Goal: Task Accomplishment & Management: Manage account settings

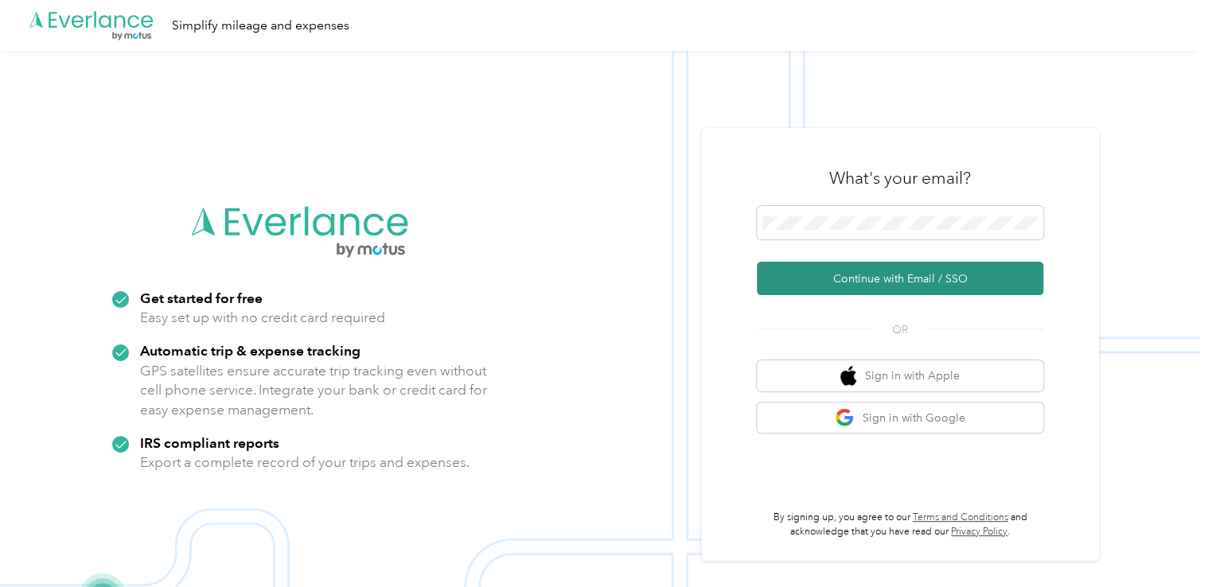
click at [824, 274] on button "Continue with Email / SSO" at bounding box center [900, 278] width 286 height 33
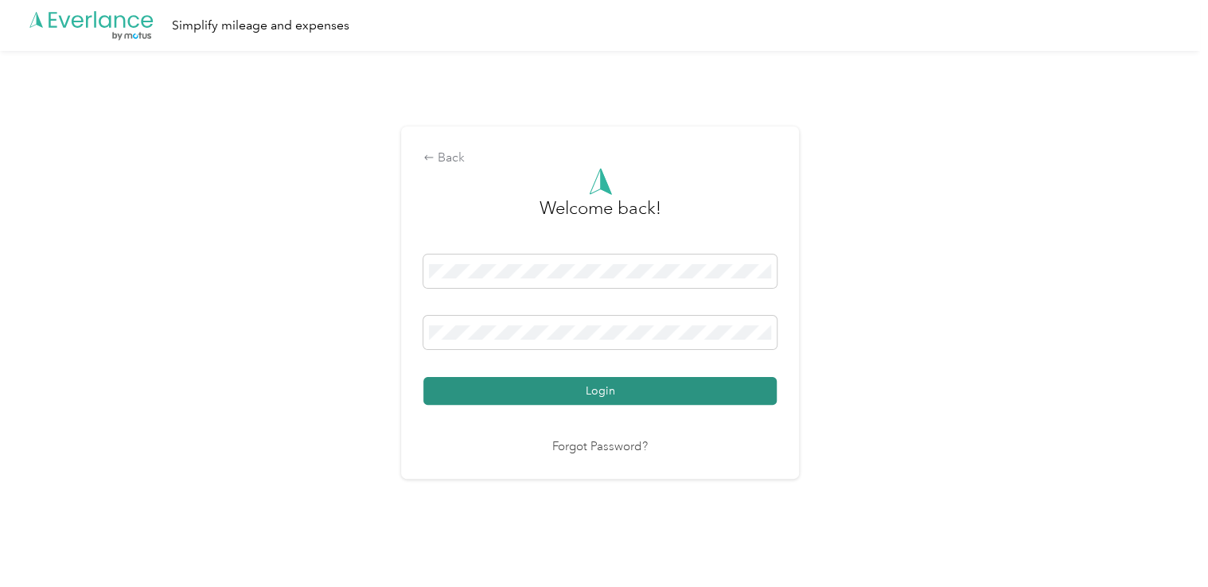
click at [576, 397] on button "Login" at bounding box center [599, 391] width 353 height 28
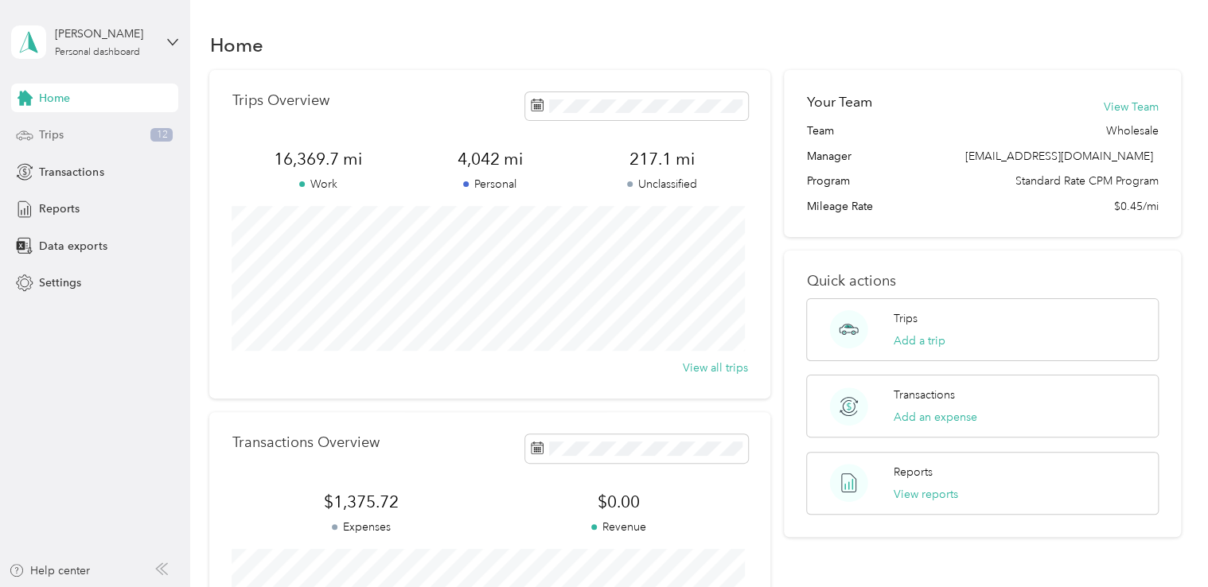
click at [56, 135] on span "Trips" at bounding box center [51, 134] width 25 height 17
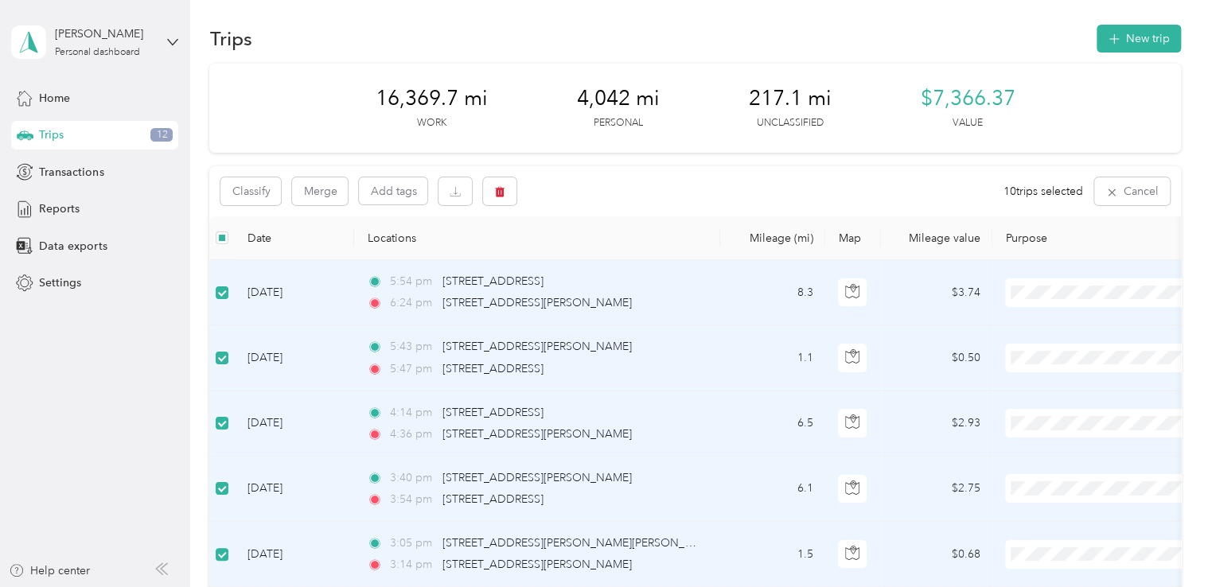
scroll to position [5, 0]
click at [258, 193] on button "Classify" at bounding box center [250, 193] width 60 height 28
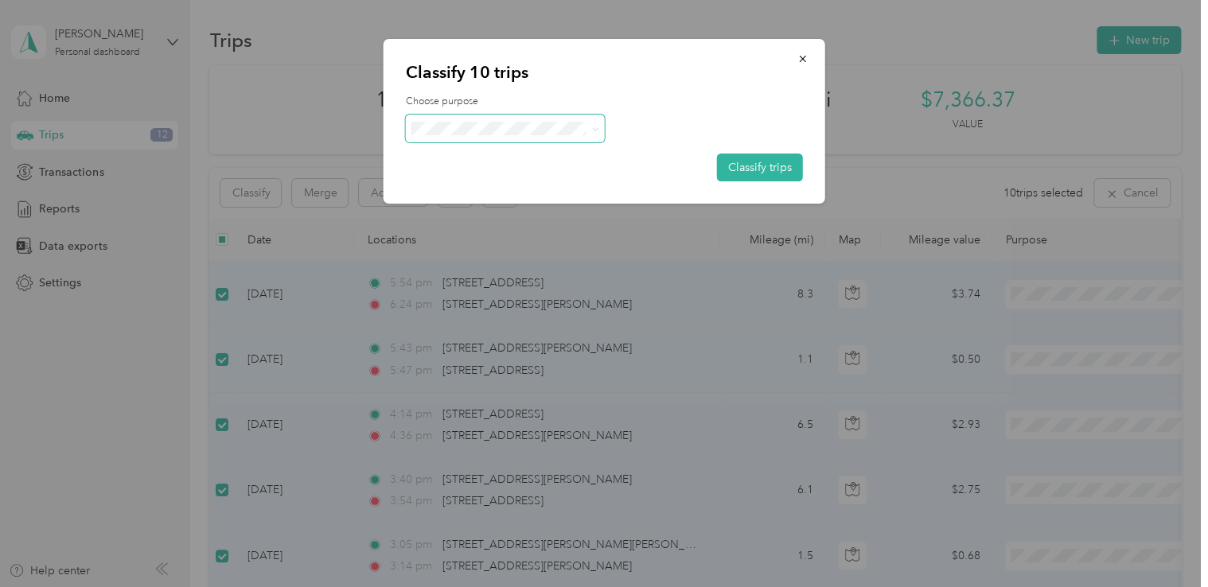
click at [592, 126] on icon at bounding box center [594, 129] width 7 height 7
click at [490, 151] on span "St. [PERSON_NAME]" at bounding box center [519, 157] width 148 height 17
click at [766, 164] on button "Classify trips" at bounding box center [760, 168] width 86 height 28
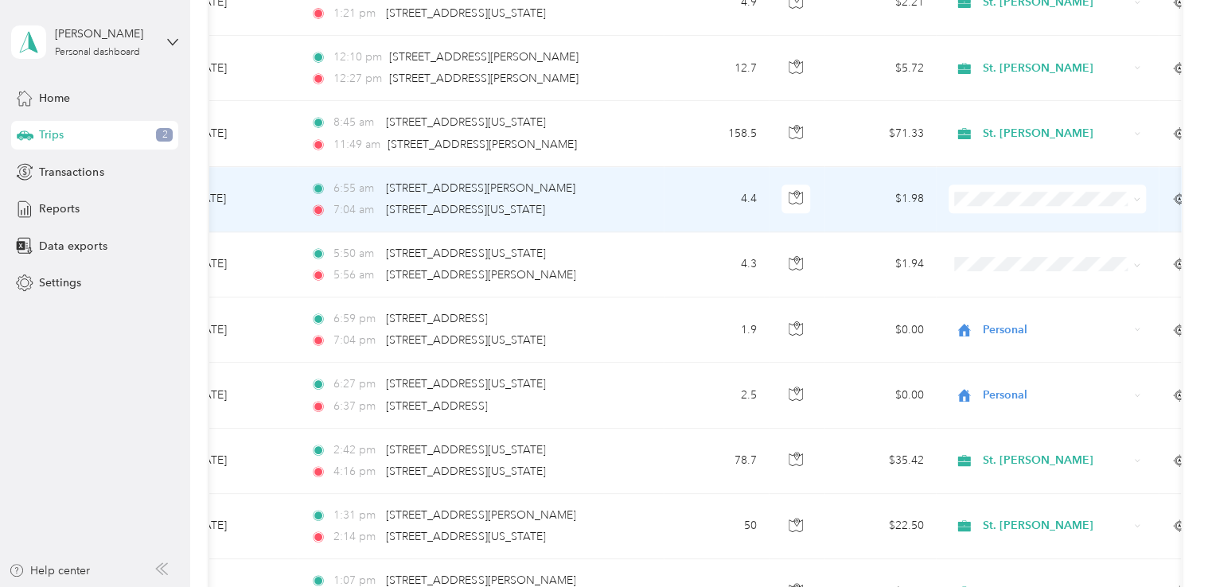
scroll to position [0, 60]
click at [1134, 201] on icon at bounding box center [1132, 199] width 7 height 7
click at [1012, 252] on span "Personal" at bounding box center [1057, 254] width 147 height 17
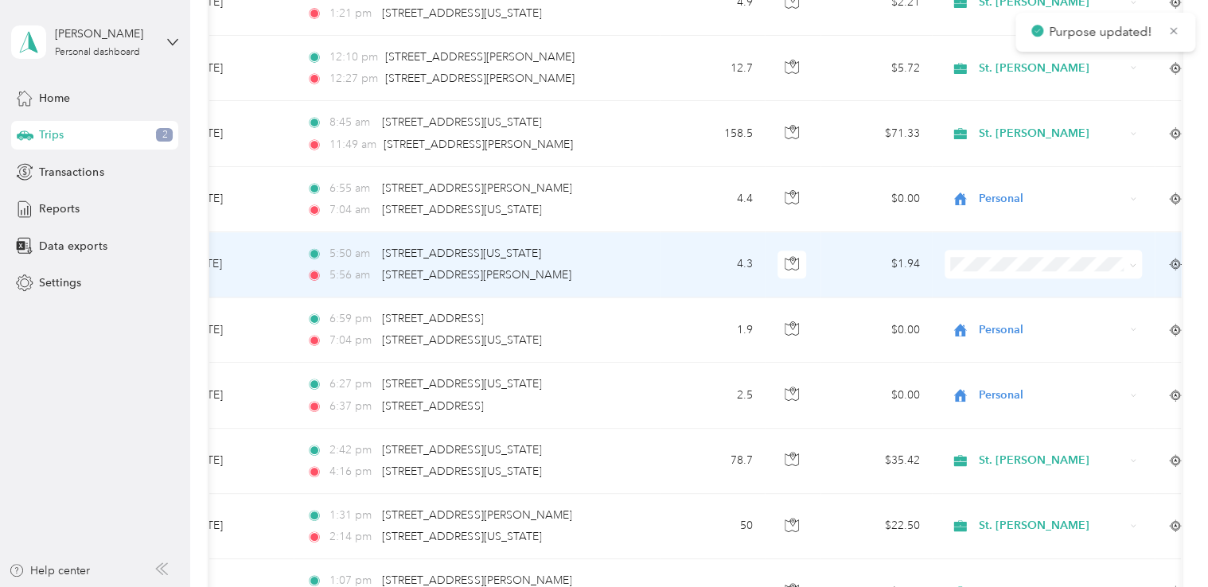
click at [1134, 262] on icon at bounding box center [1132, 265] width 7 height 7
click at [1002, 316] on span "Personal" at bounding box center [1057, 319] width 147 height 17
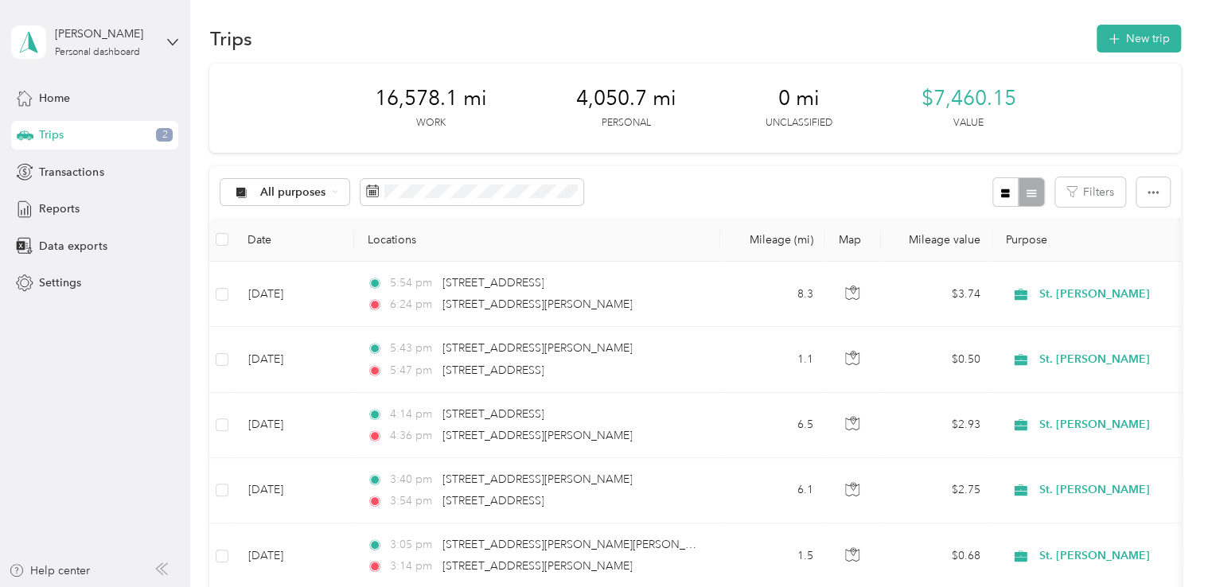
scroll to position [0, 0]
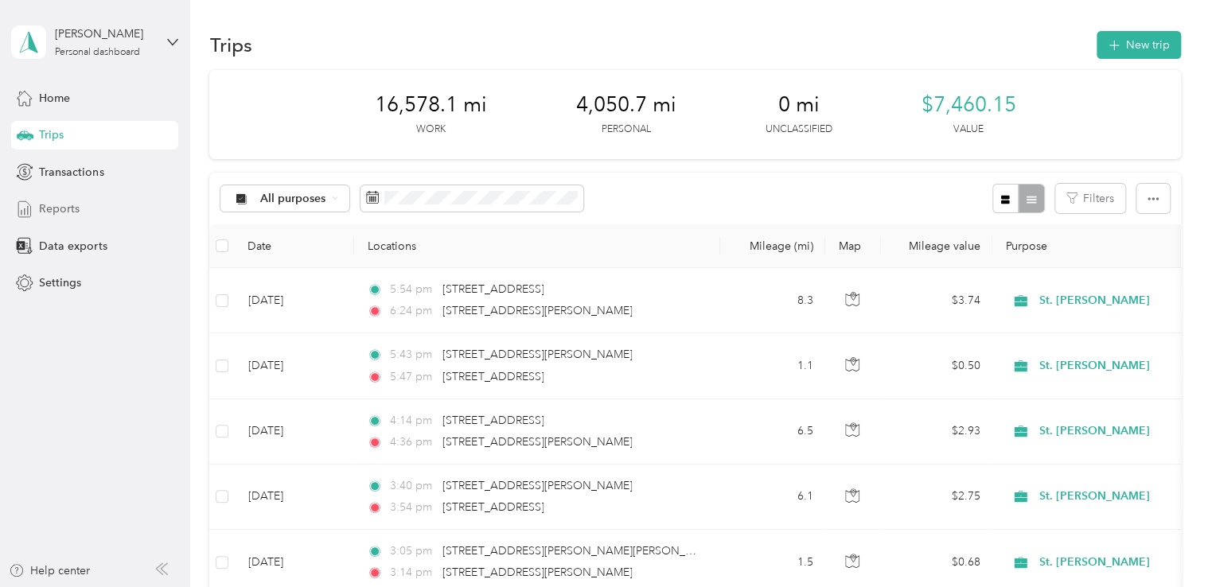
click at [48, 205] on span "Reports" at bounding box center [59, 208] width 41 height 17
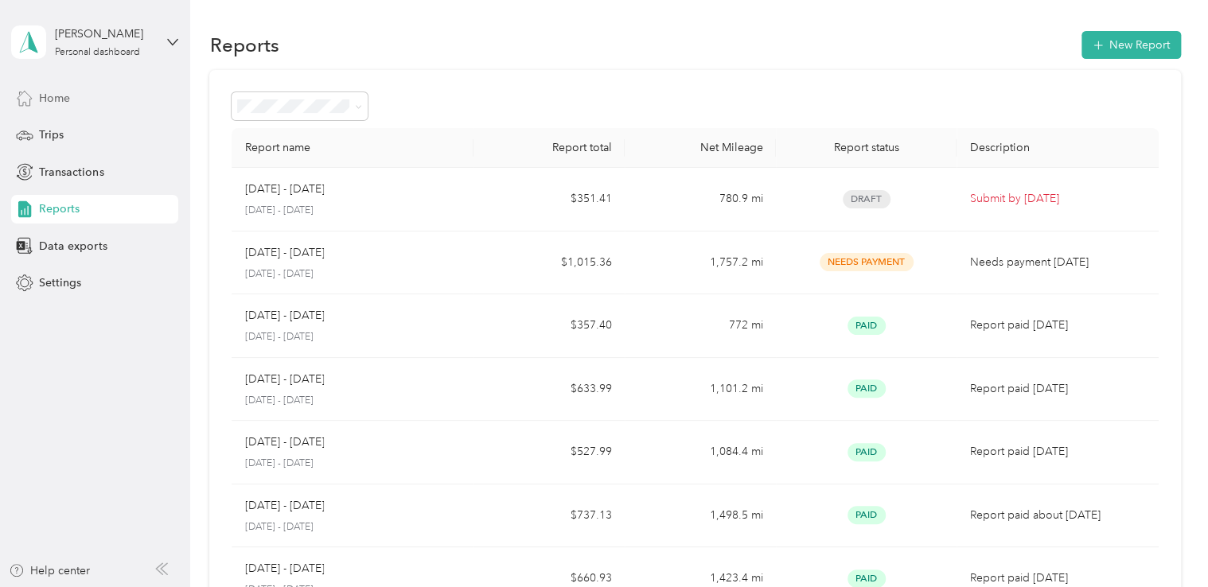
click at [49, 96] on span "Home" at bounding box center [54, 98] width 31 height 17
